Goal: Task Accomplishment & Management: Use online tool/utility

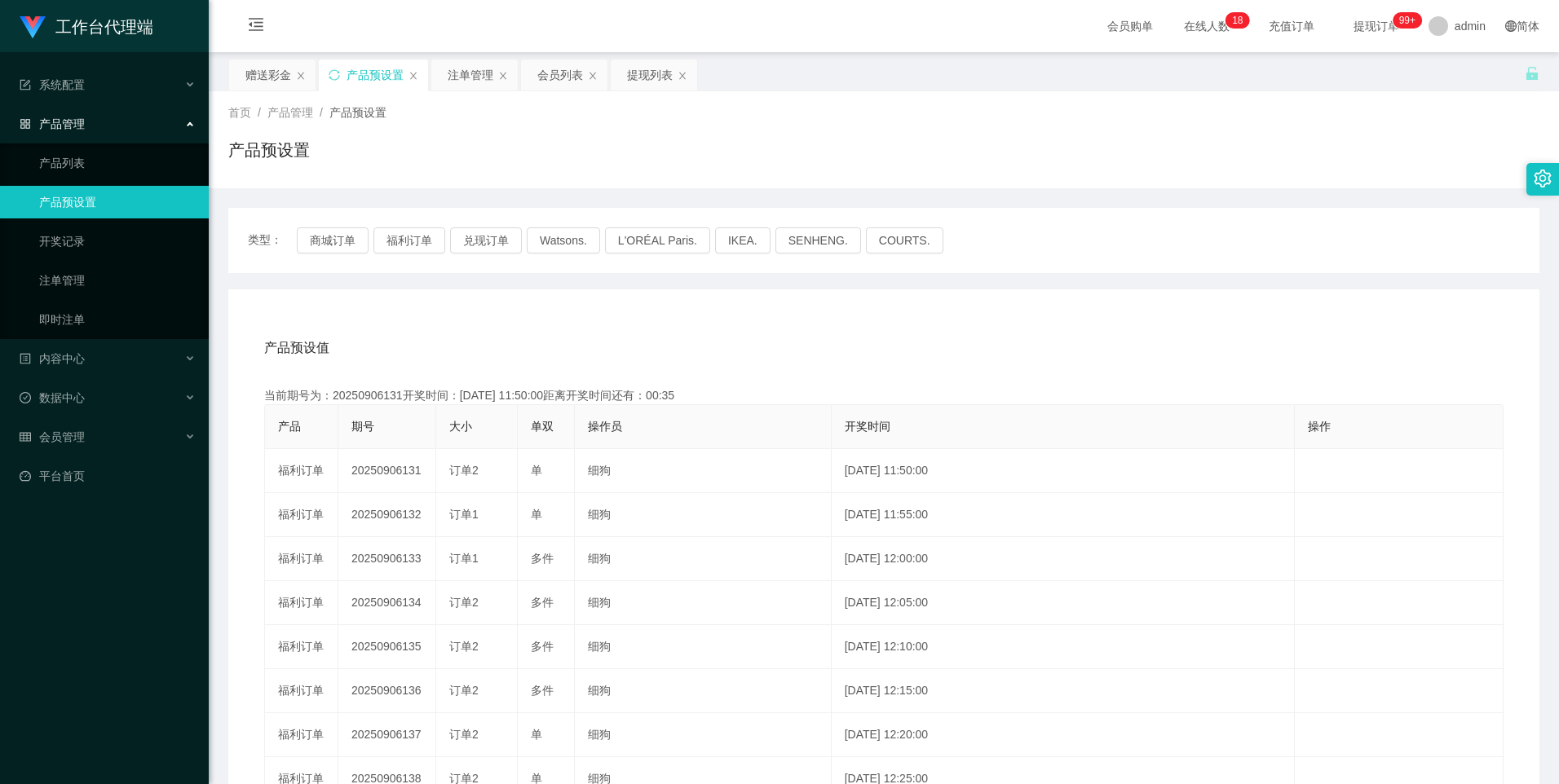
click at [266, 76] on div "赠送彩金" at bounding box center [268, 74] width 46 height 31
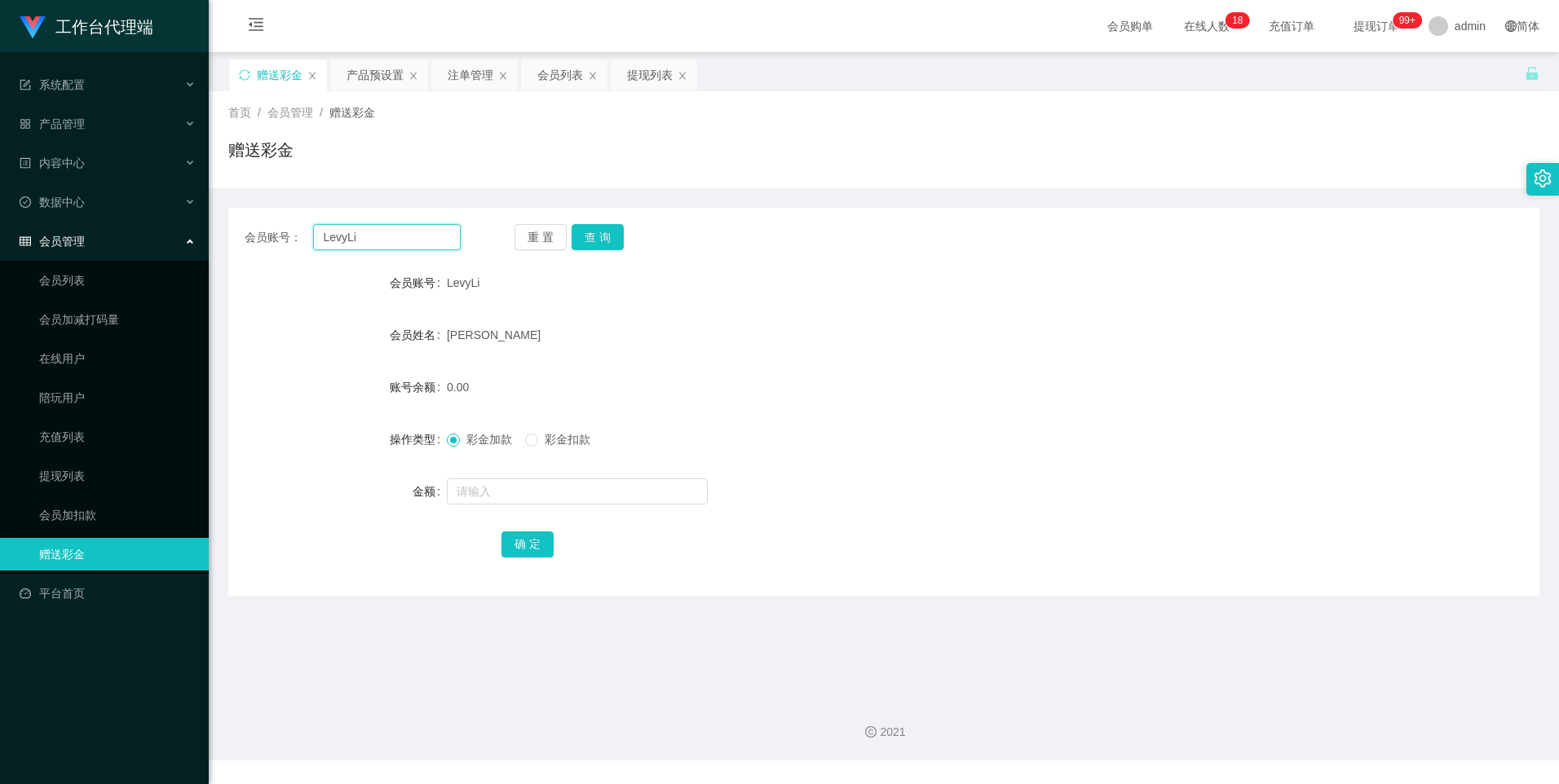
click at [385, 240] on input "LevyLi" at bounding box center [387, 236] width 147 height 26
paste input "89279596"
type input "89279596"
click at [597, 242] on button "查 询" at bounding box center [597, 236] width 52 height 26
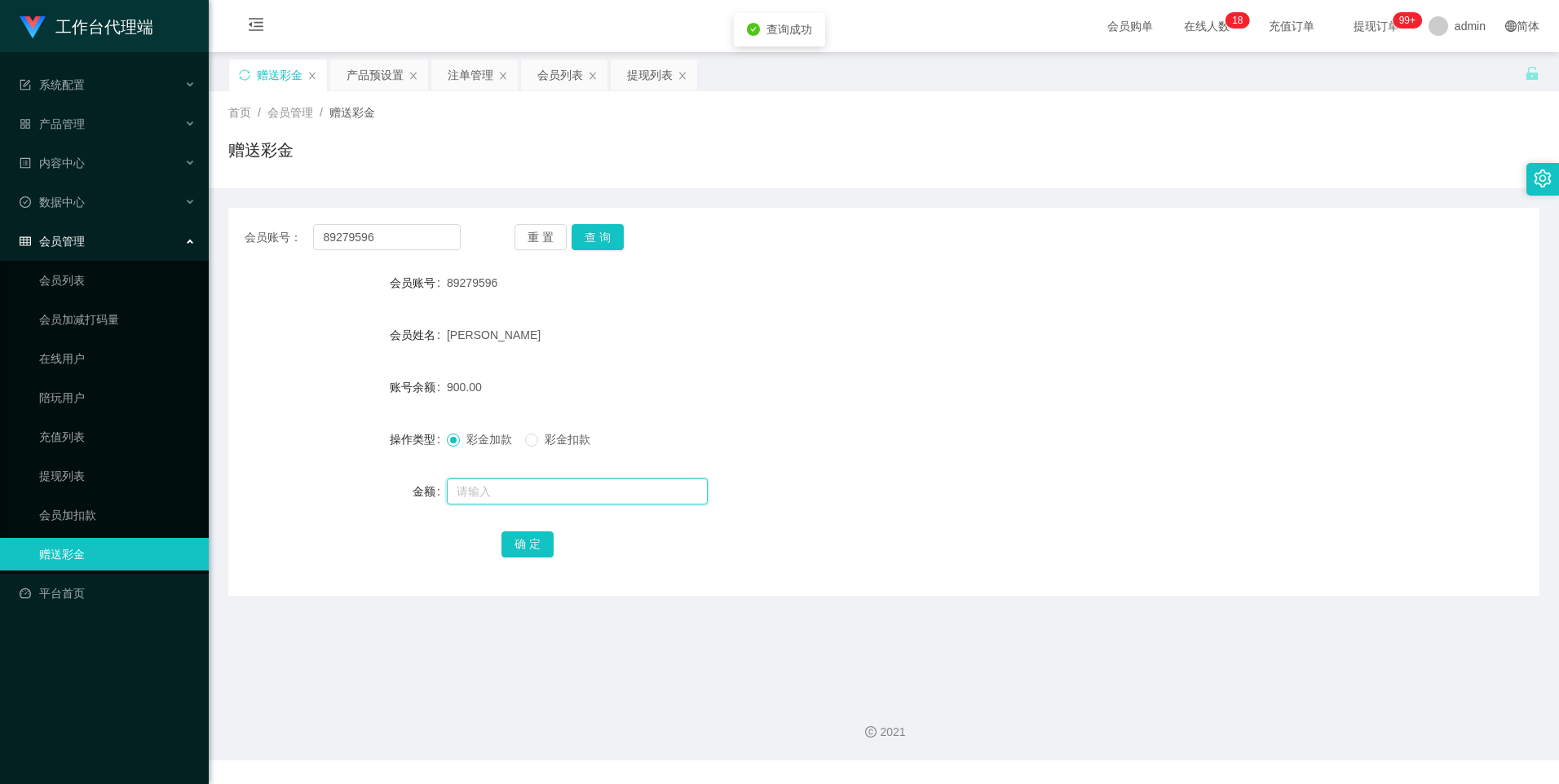
click at [469, 492] on input "text" at bounding box center [577, 491] width 261 height 26
type input "2000"
click at [531, 543] on button "确 定" at bounding box center [527, 544] width 52 height 26
click at [606, 237] on button "查 询" at bounding box center [597, 236] width 52 height 26
click at [371, 87] on div "产品预设置" at bounding box center [375, 74] width 57 height 31
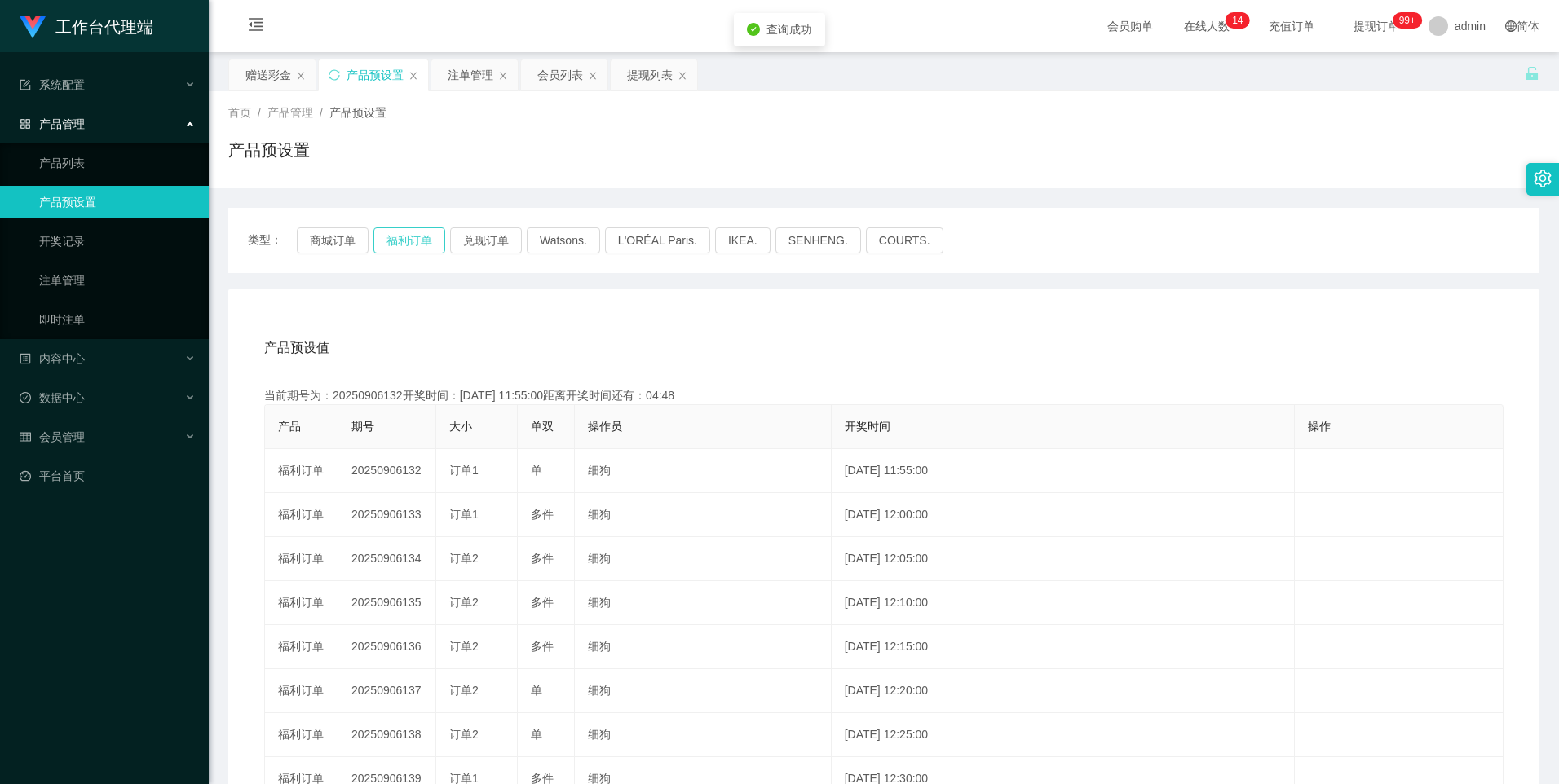
click at [409, 240] on button "福利订单" at bounding box center [409, 240] width 72 height 26
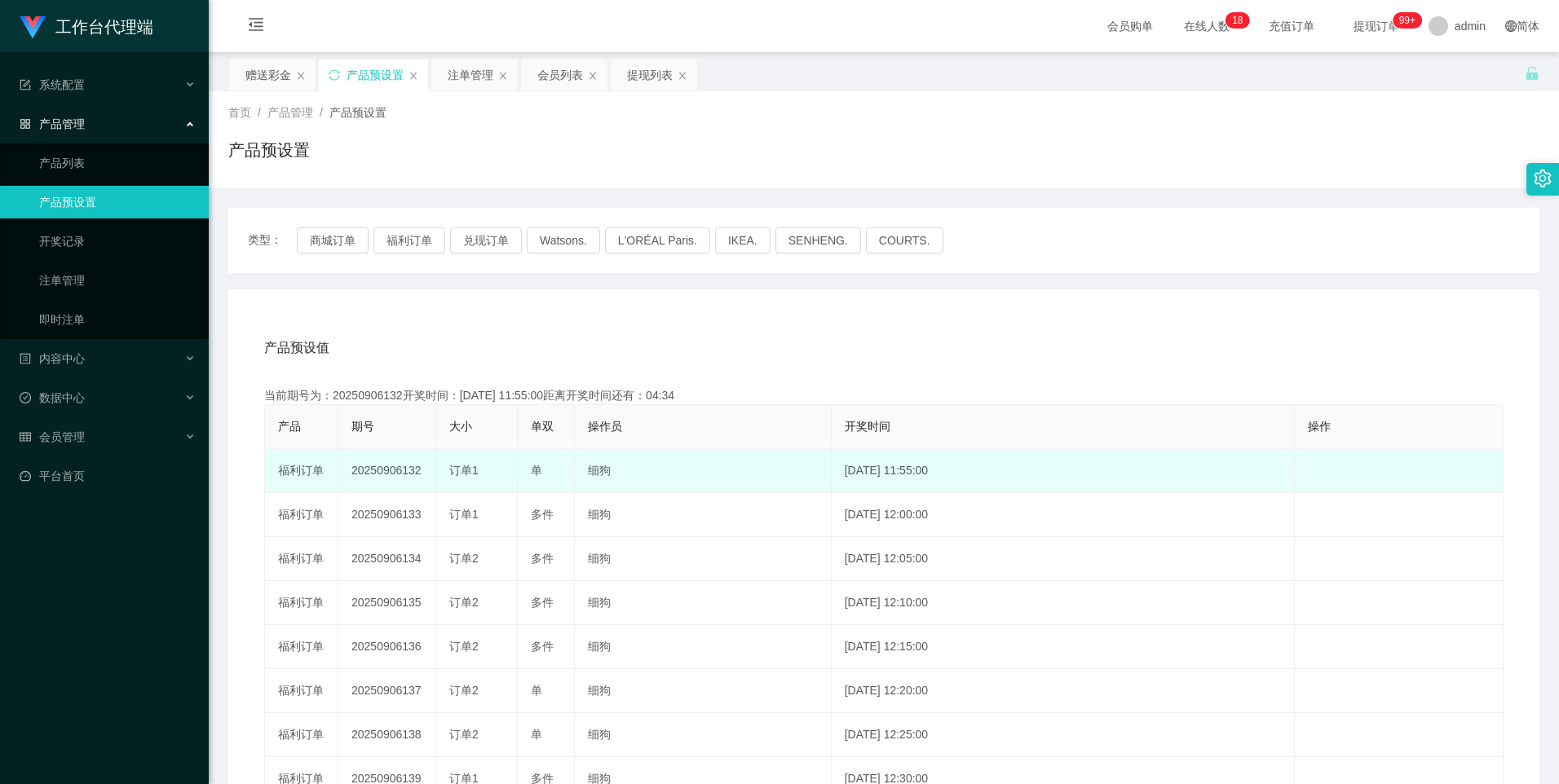
click at [378, 470] on td "20250906132" at bounding box center [387, 471] width 98 height 44
copy td "20250906132"
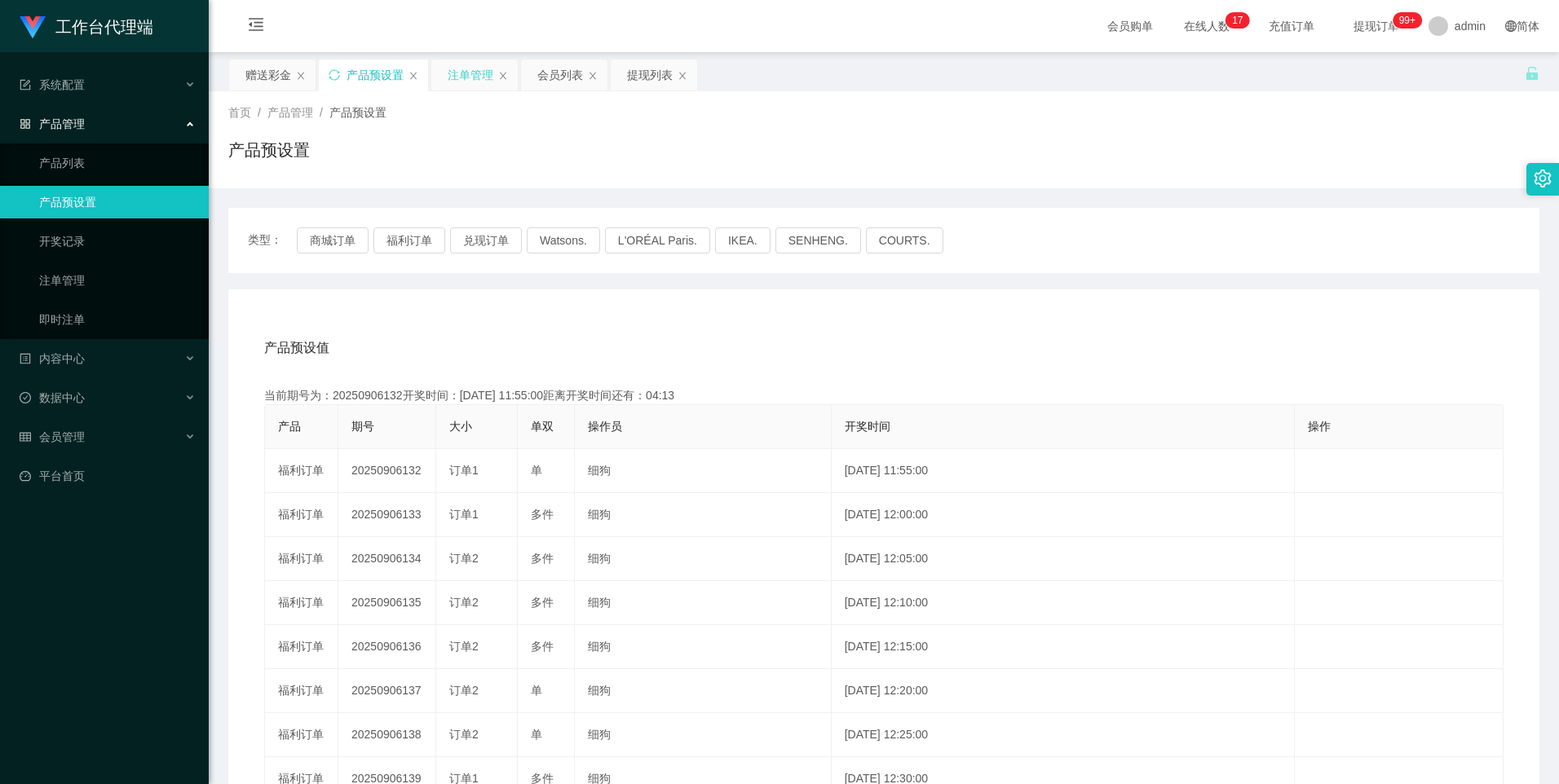
click at [472, 75] on div "注单管理" at bounding box center [470, 74] width 46 height 31
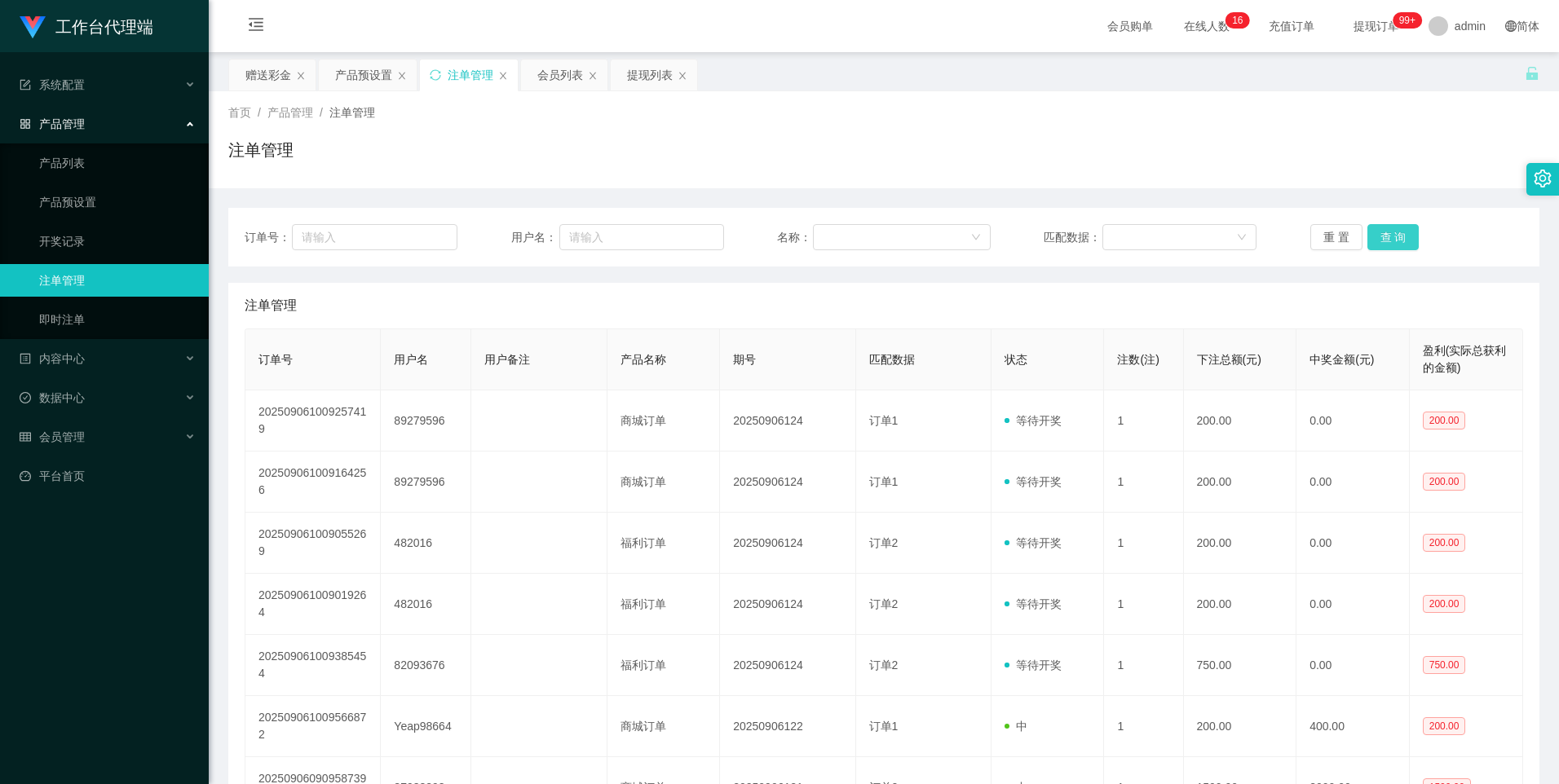
click at [1383, 243] on button "查 询" at bounding box center [1393, 236] width 52 height 26
click at [1389, 241] on button "查 询" at bounding box center [1393, 236] width 52 height 26
drag, startPoint x: 270, startPoint y: 81, endPoint x: 281, endPoint y: 124, distance: 44.4
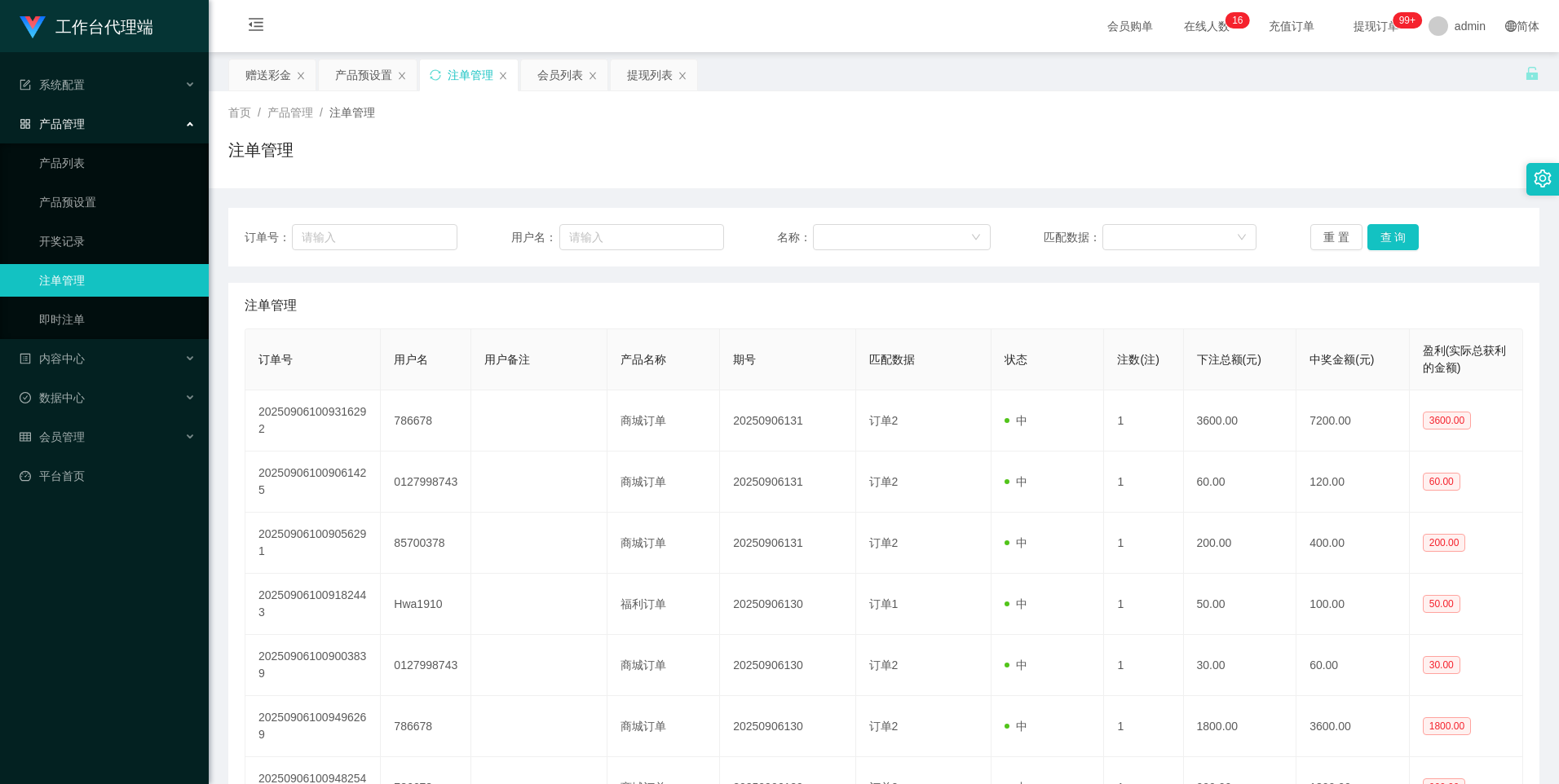
click at [270, 81] on div "赠送彩金" at bounding box center [268, 74] width 46 height 31
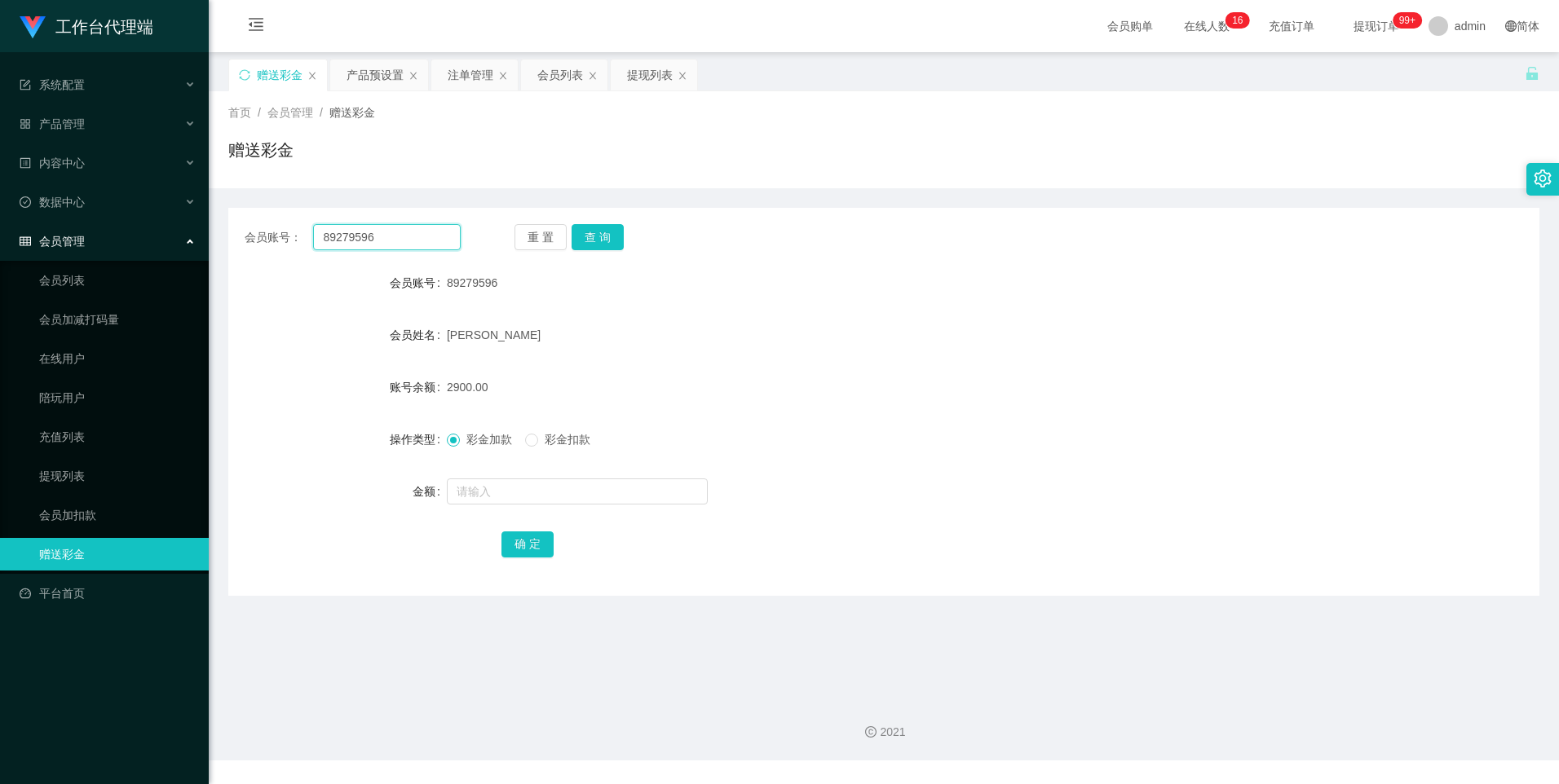
click at [408, 234] on input "89279596" at bounding box center [387, 236] width 147 height 26
drag, startPoint x: 473, startPoint y: 72, endPoint x: 478, endPoint y: 96, distance: 24.5
click at [473, 72] on div "注单管理" at bounding box center [470, 74] width 46 height 31
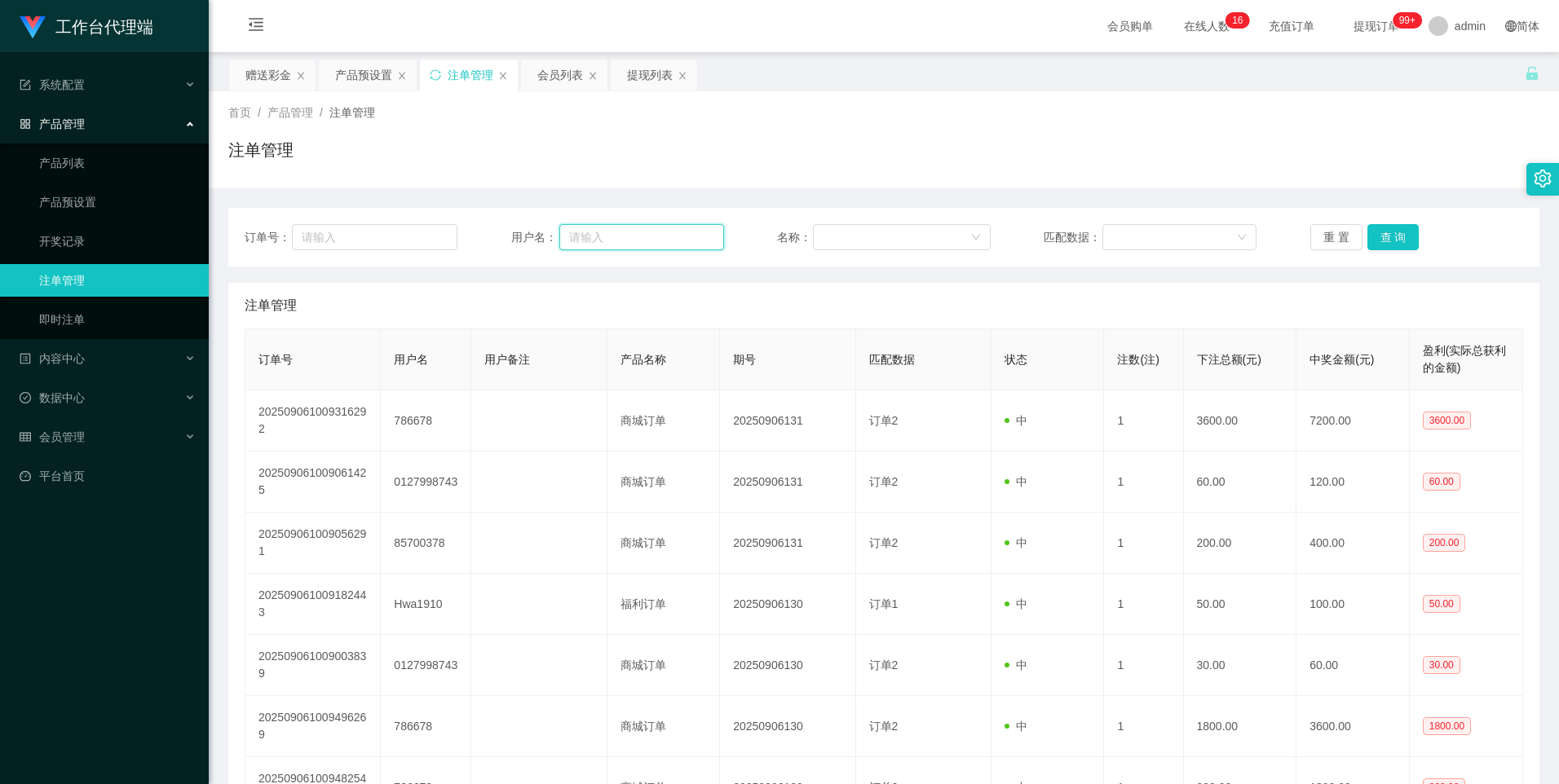
click at [690, 247] on input "text" at bounding box center [642, 236] width 165 height 26
paste input "89279596"
type input "89279596"
click at [1403, 236] on button "查 询" at bounding box center [1393, 236] width 52 height 26
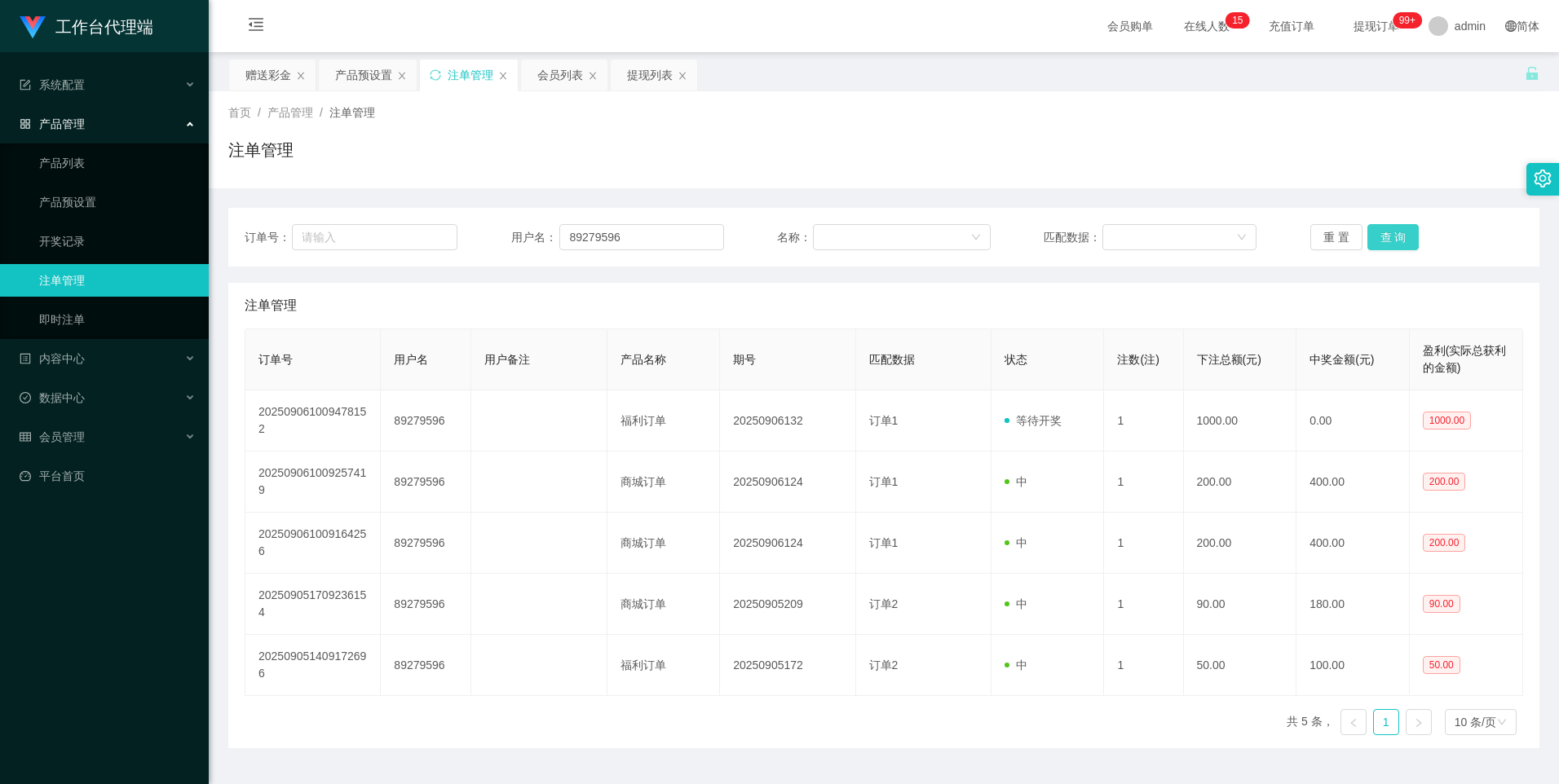
click at [1404, 241] on button "查 询" at bounding box center [1393, 236] width 52 height 26
click at [1403, 243] on button "查 询" at bounding box center [1393, 236] width 52 height 26
click at [1394, 237] on button "查 询" at bounding box center [1393, 236] width 52 height 26
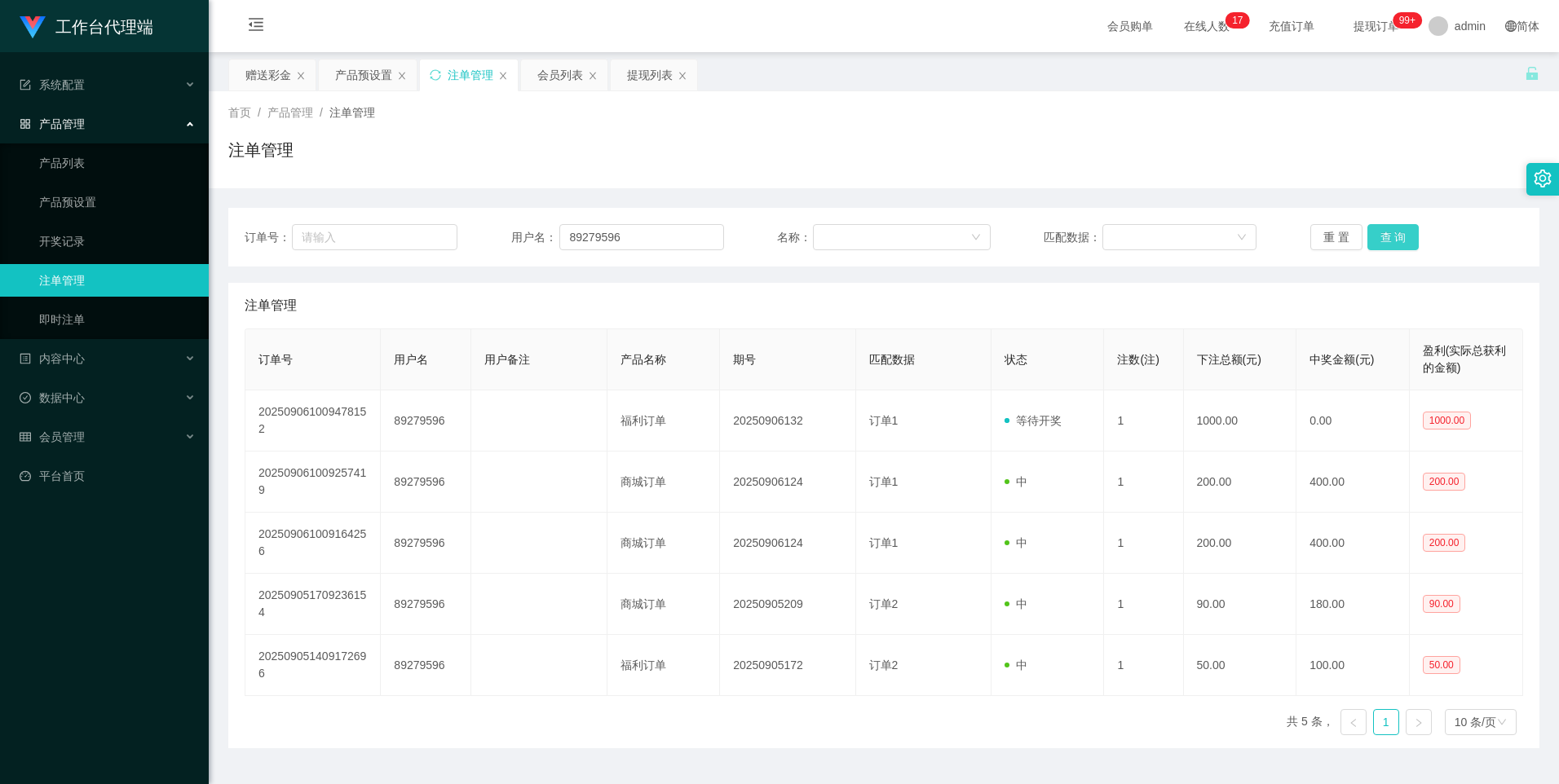
click at [1392, 233] on button "查 询" at bounding box center [1393, 236] width 52 height 26
click at [1383, 243] on button "查 询" at bounding box center [1393, 236] width 52 height 26
click at [1400, 236] on button "查 询" at bounding box center [1393, 236] width 52 height 26
click at [1390, 238] on button "查 询" at bounding box center [1393, 236] width 52 height 26
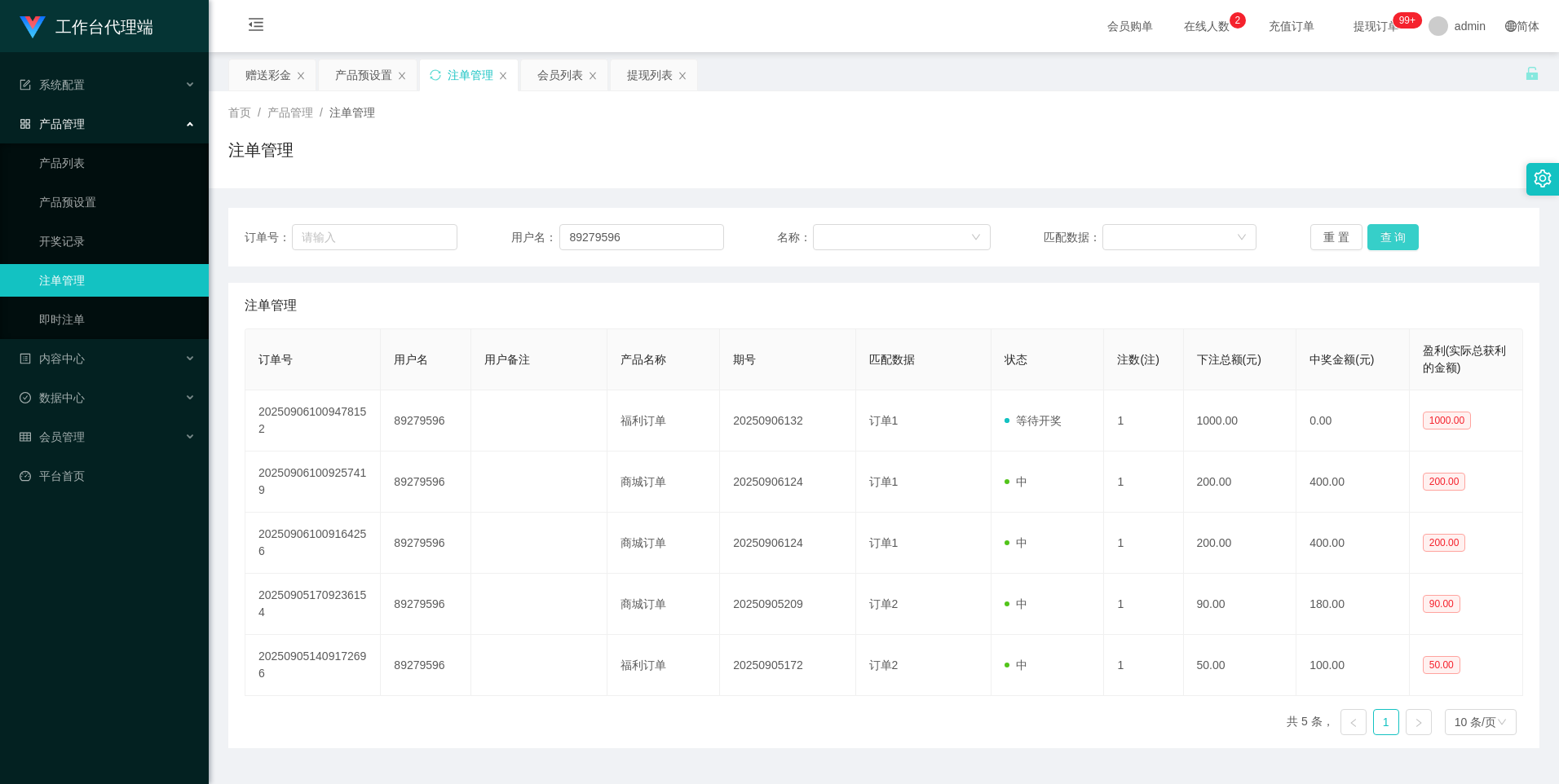
click at [1389, 240] on button "查 询" at bounding box center [1393, 236] width 52 height 26
click at [1392, 234] on button "查 询" at bounding box center [1393, 236] width 52 height 26
click at [1387, 237] on button "查 询" at bounding box center [1393, 236] width 52 height 26
click at [265, 75] on div "赠送彩金" at bounding box center [268, 74] width 46 height 31
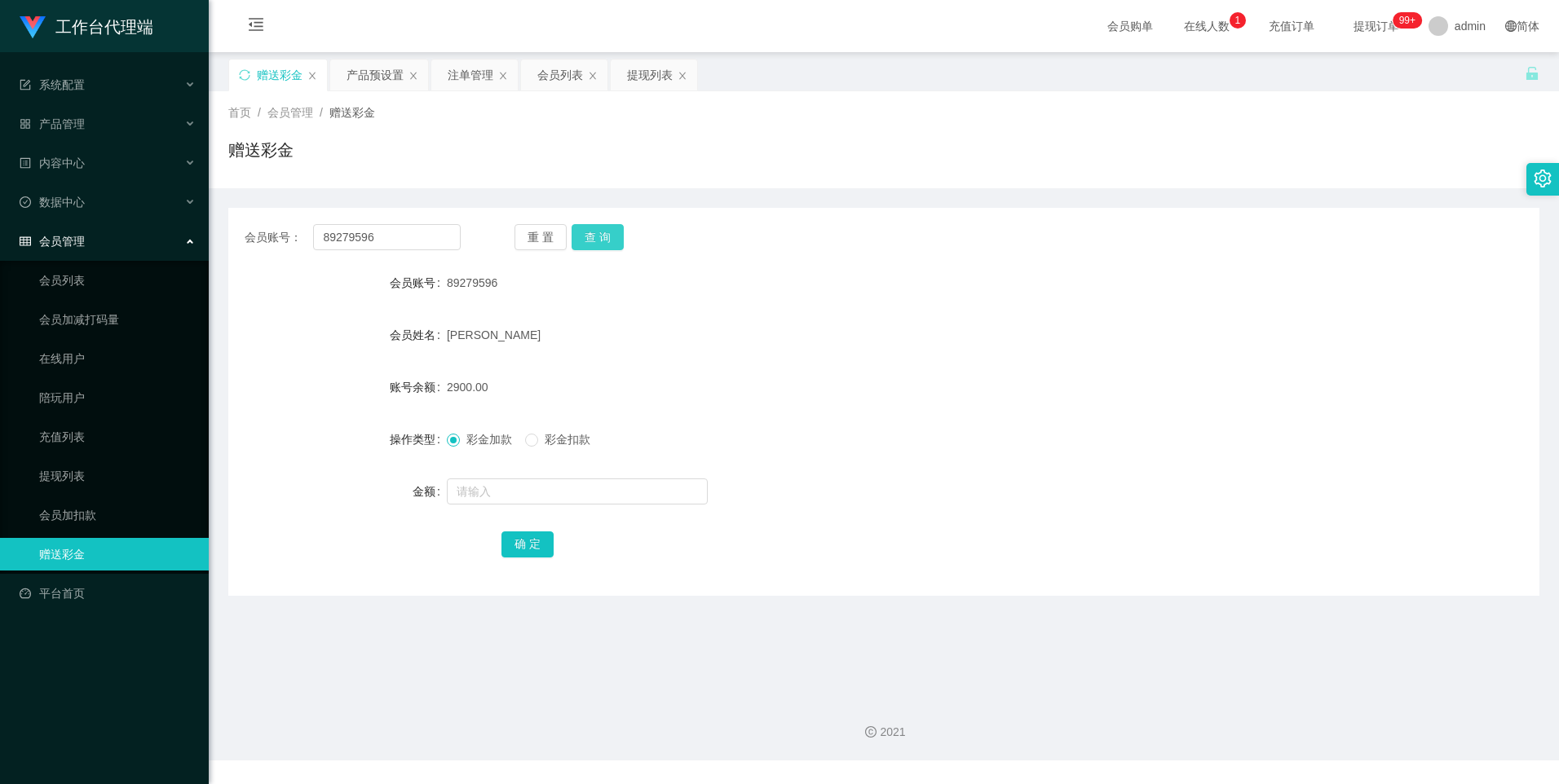
click at [598, 241] on button "查 询" at bounding box center [597, 236] width 52 height 26
click at [599, 239] on button "查 询" at bounding box center [597, 236] width 52 height 26
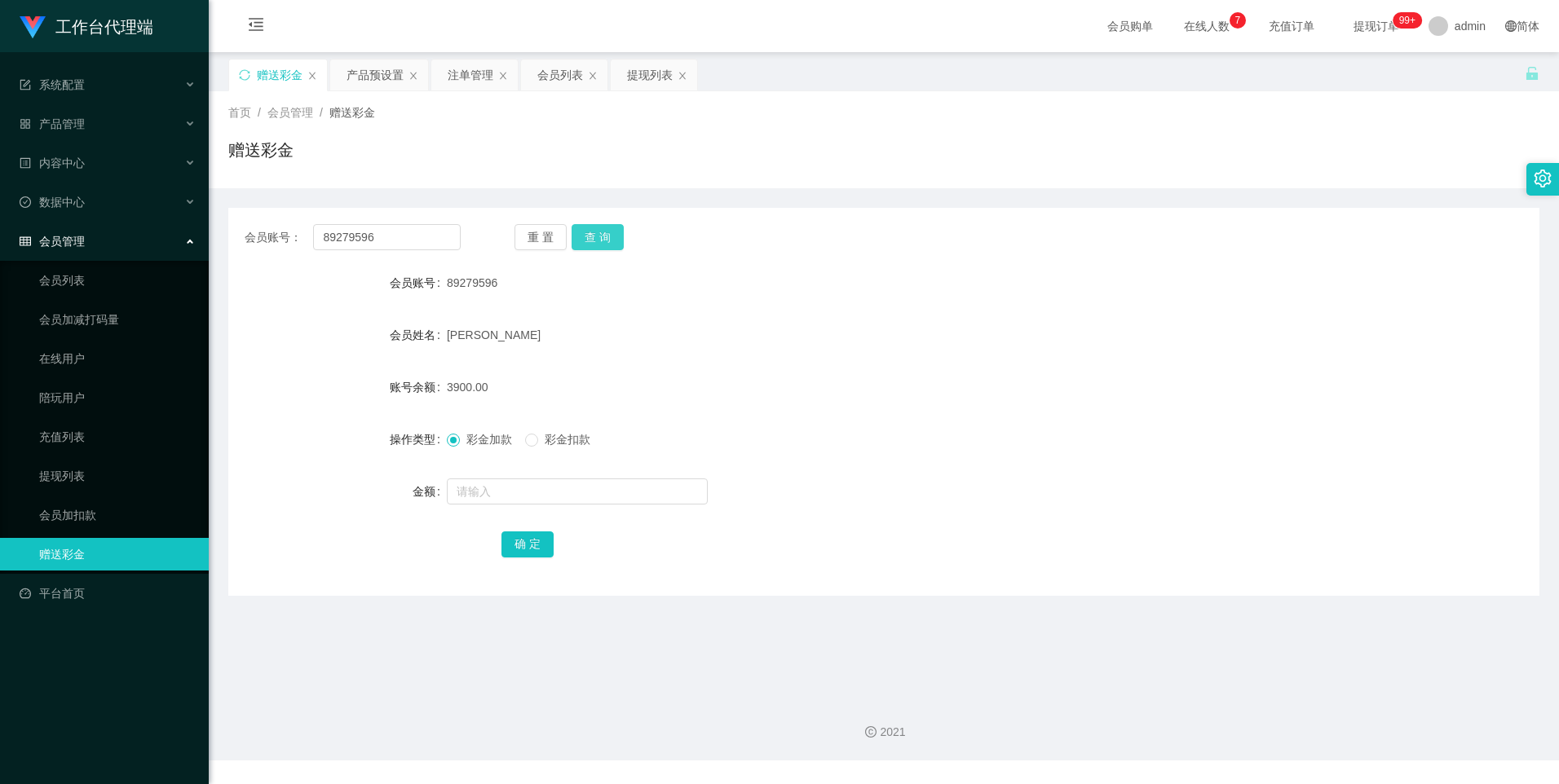
click at [588, 238] on button "查 询" at bounding box center [597, 236] width 52 height 26
